Goal: Task Accomplishment & Management: Manage account settings

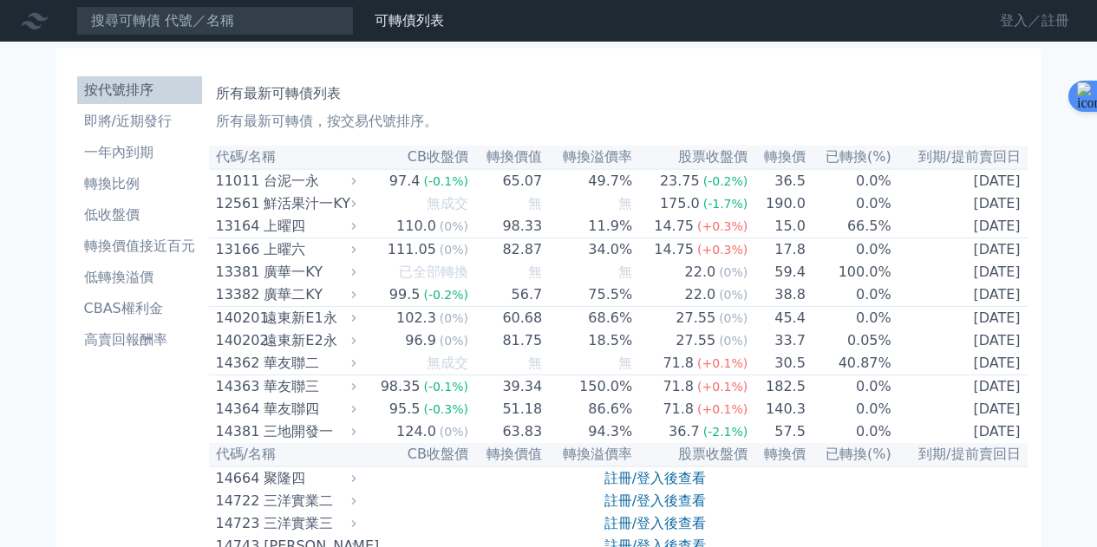
click at [1019, 15] on link "登入／註冊" at bounding box center [1034, 21] width 97 height 28
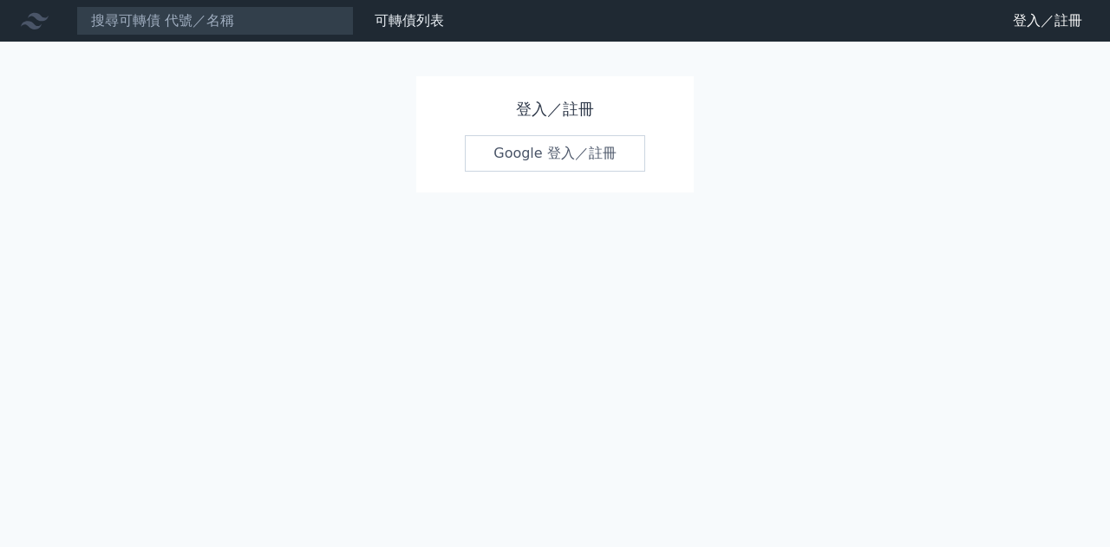
click at [530, 158] on link "Google 登入／註冊" at bounding box center [555, 153] width 180 height 36
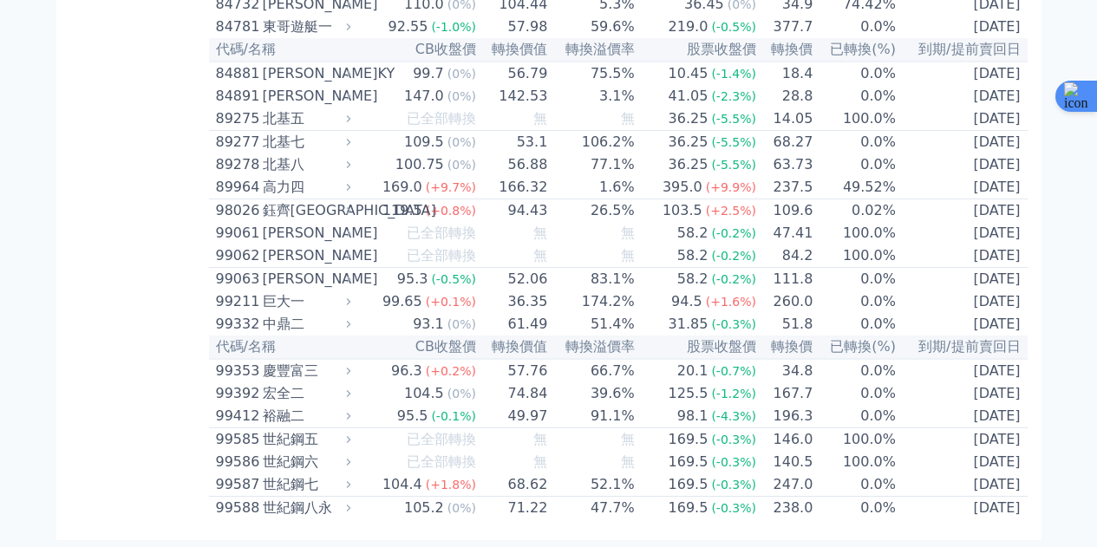
scroll to position [10381, 0]
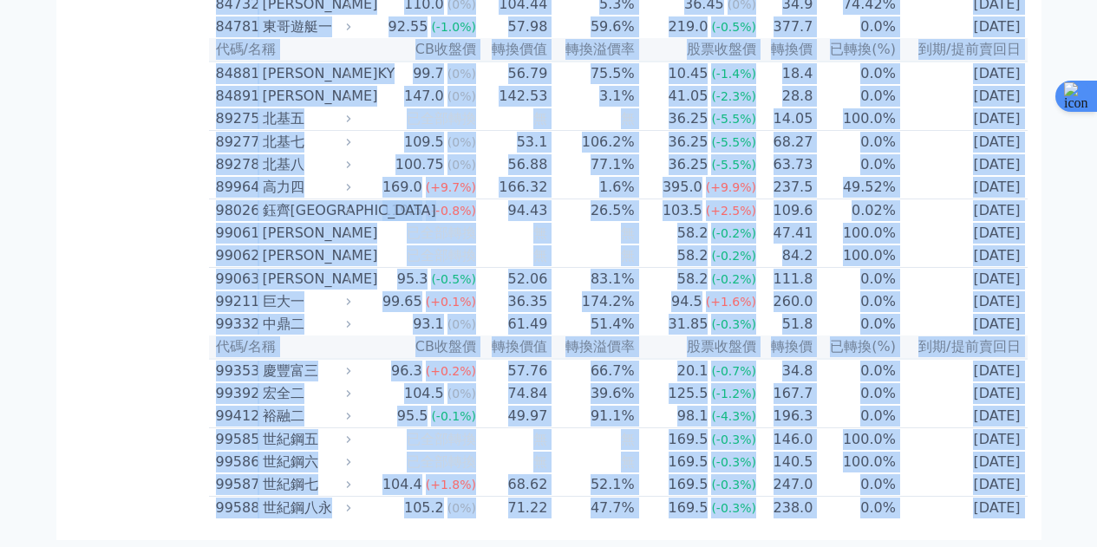
drag, startPoint x: 215, startPoint y: 156, endPoint x: 1010, endPoint y: 492, distance: 863.3
copy body "lo/ip DOlor sita conse adipi eli sed(%) do/eiusm 27958 temp 89.8 (-7.5%) 95.60 …"
